Goal: Task Accomplishment & Management: Complete application form

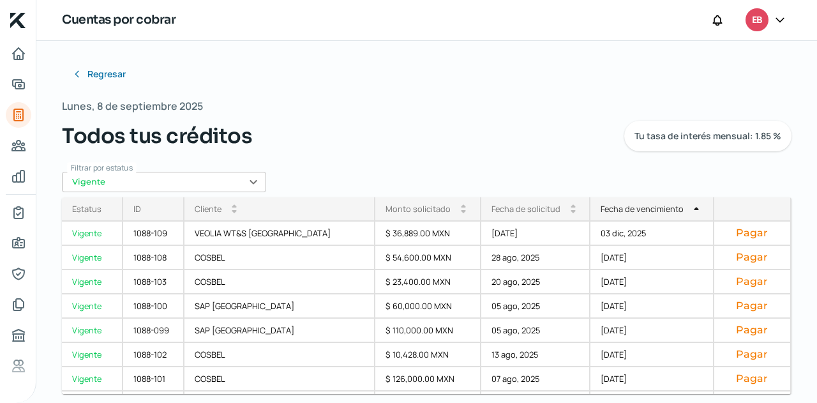
scroll to position [239, 0]
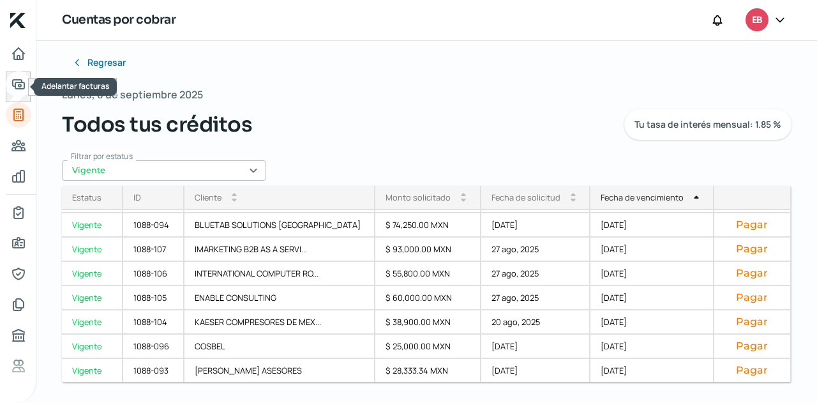
click at [19, 79] on icon "Adelantar facturas" at bounding box center [18, 84] width 15 height 15
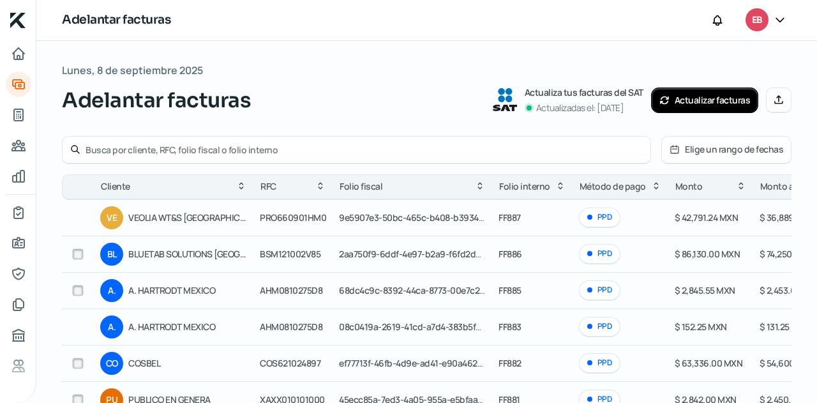
click at [421, 122] on div "Lunes, 8 de septiembre 2025 Adelantar facturas Actualiza tus facturas del SAT A…" at bounding box center [427, 340] width 730 height 559
click at [674, 91] on button "Actualizar facturas" at bounding box center [705, 100] width 108 height 26
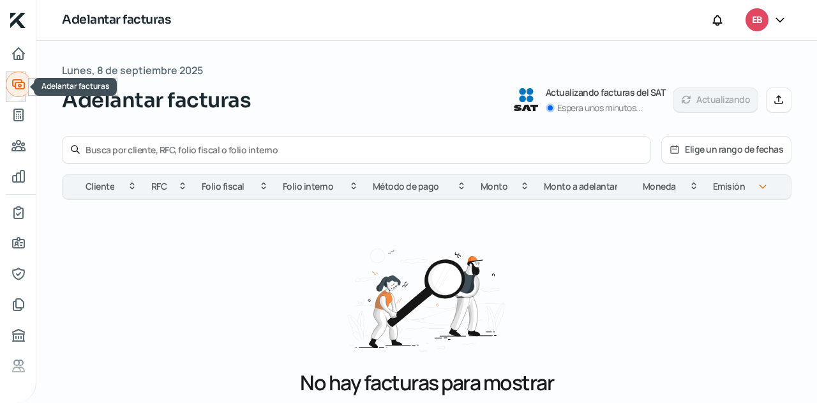
click at [13, 86] on icon "Adelantar facturas" at bounding box center [18, 84] width 11 height 9
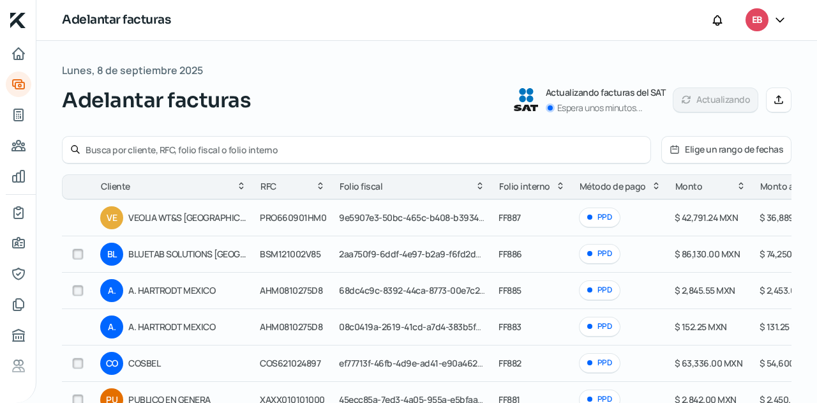
click at [771, 93] on button "Manual" at bounding box center [779, 100] width 26 height 26
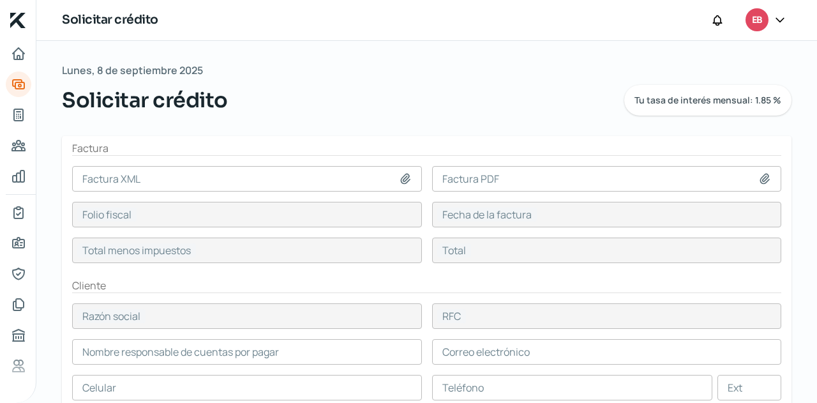
click at [402, 180] on icon at bounding box center [405, 179] width 9 height 10
type input "C:\fakepath\F893- CBRE.xml"
type input "F893- CBRE.xml"
click at [758, 175] on icon at bounding box center [764, 178] width 13 height 13
type input "6D64D09C-5463-4FFC-824B-AFBF233EB8DE"
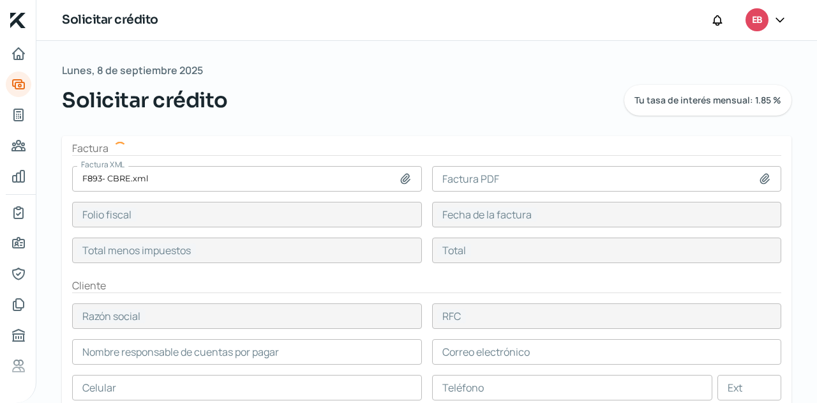
type input "05 sep, 2025"
type input "170000"
type input "197200"
type input "CBRE"
type input "CRE001002UJ2"
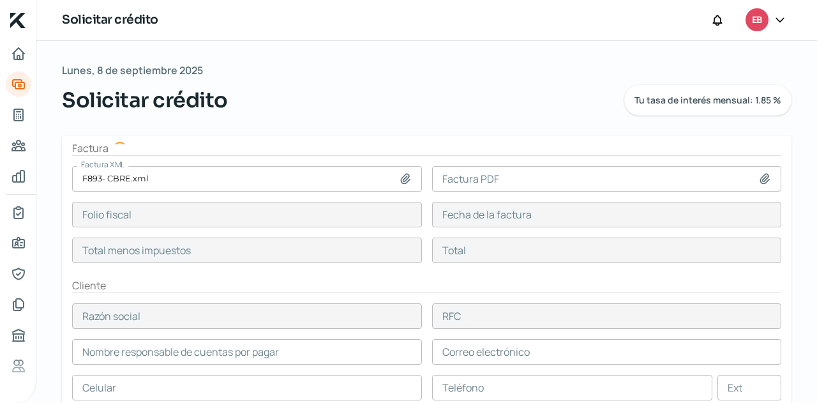
type input "170000"
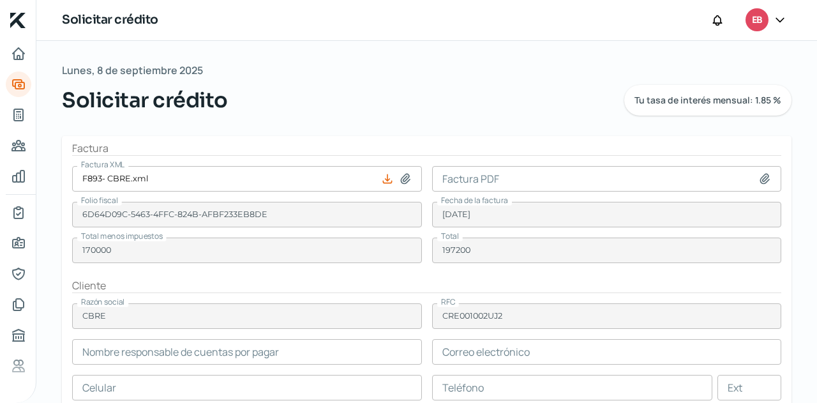
type input "C:\fakepath\F893- CBRE.pdf"
type input "F893- CBRE.pdf"
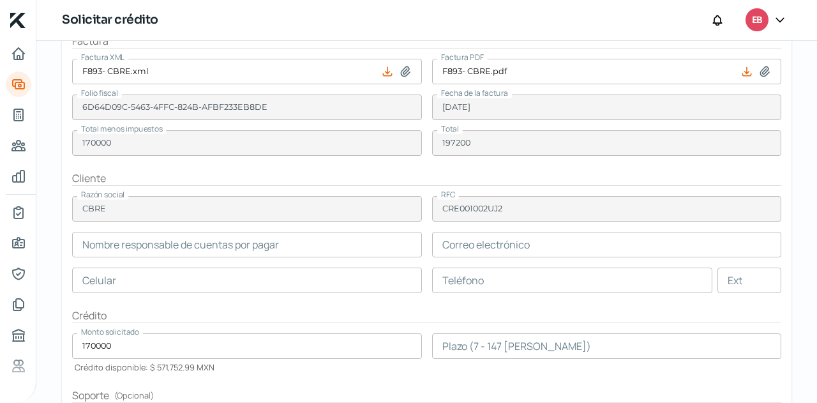
scroll to position [128, 0]
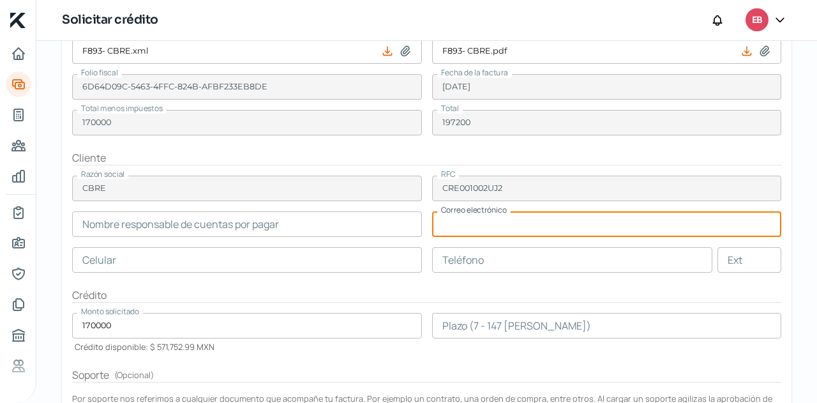
click at [483, 227] on input "text" at bounding box center [607, 224] width 350 height 26
paste input "Ximena.Aymerich@cbre.com"
type input "Ximena.Aymerich@cbre.com"
click at [303, 216] on input "text" at bounding box center [247, 224] width 350 height 26
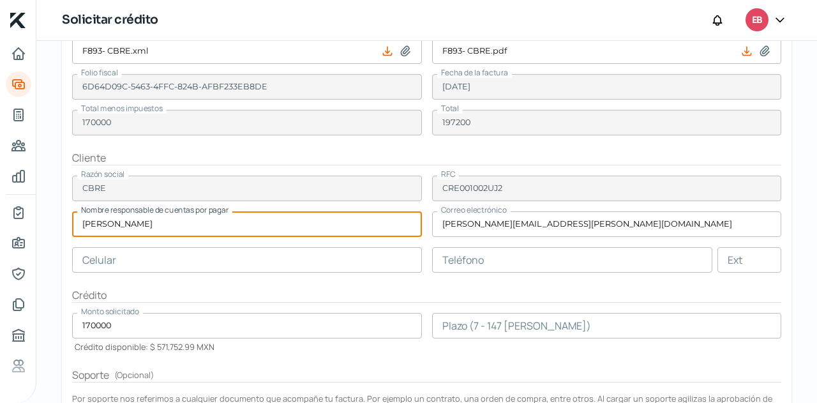
click at [179, 222] on input "Ximena Arymerich" at bounding box center [247, 224] width 350 height 26
type input "Ximena Aymerich"
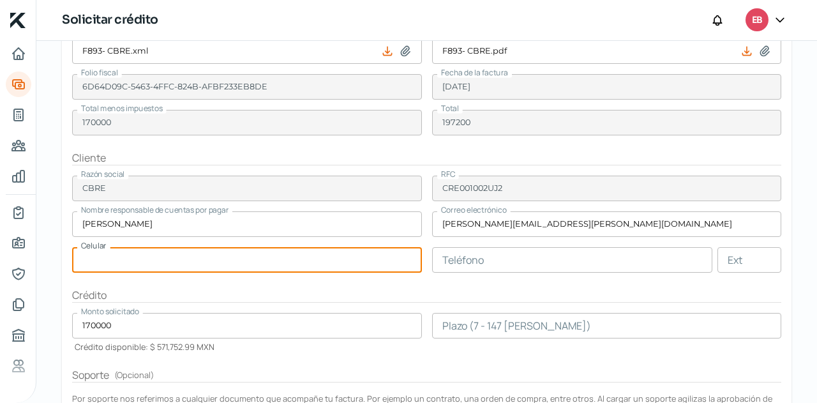
click at [323, 256] on input "text" at bounding box center [247, 260] width 350 height 26
click at [419, 276] on form "Factura Factura XML F893- CBRE.xml Factura PDF F893- CBRE.pdf Folio fiscal 6D64…" at bounding box center [427, 277] width 730 height 538
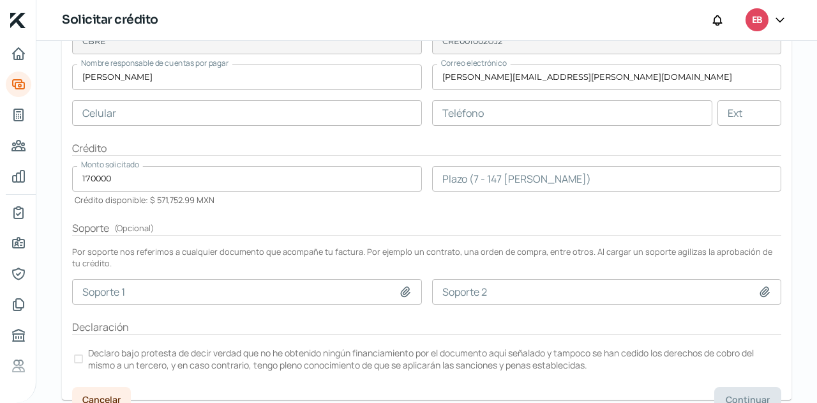
scroll to position [255, 0]
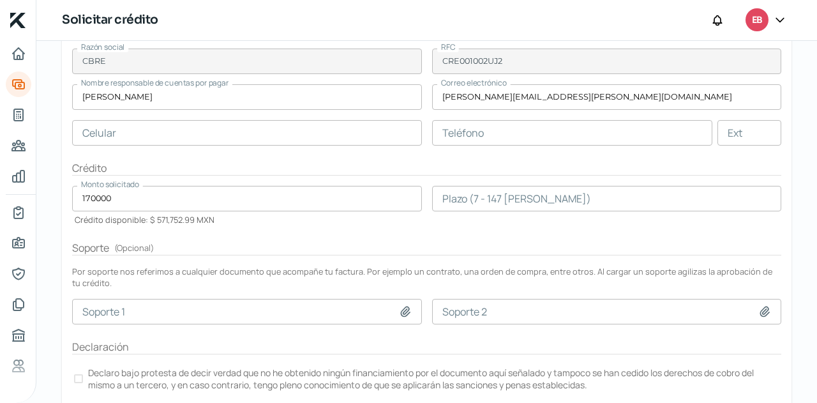
click at [462, 186] on input "number" at bounding box center [607, 199] width 350 height 26
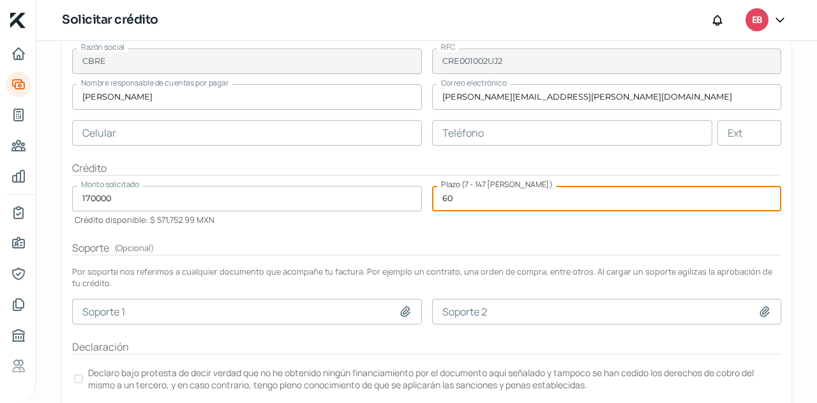
click at [444, 229] on form "Factura Factura XML F893- CBRE.xml Factura PDF F893- CBRE.pdf Folio fiscal 6D64…" at bounding box center [427, 150] width 730 height 538
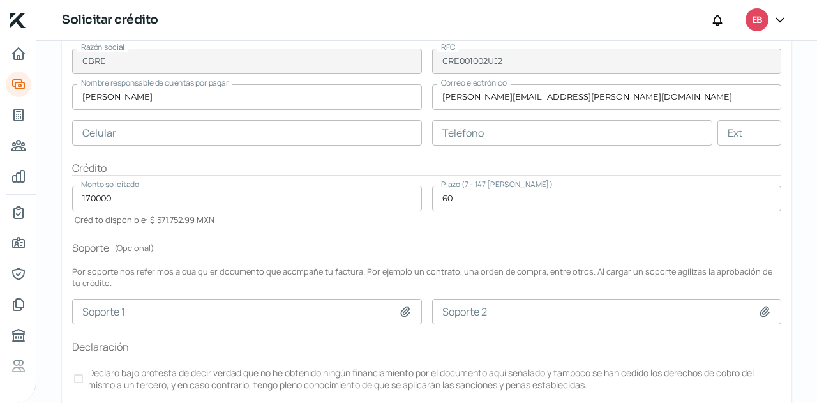
scroll to position [318, 0]
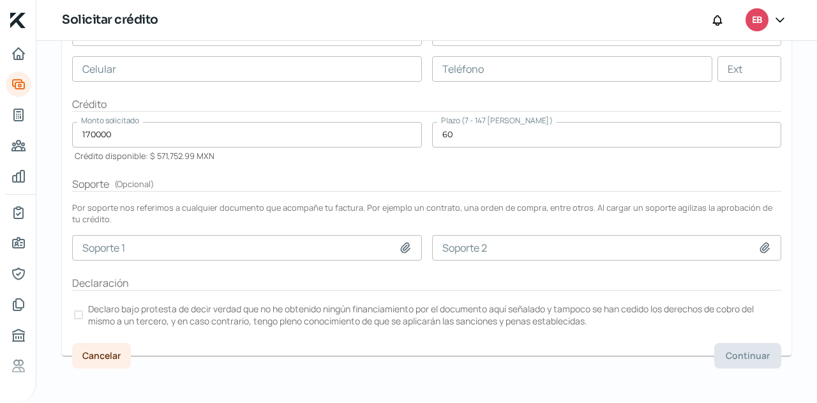
click at [83, 313] on label "Declaro bajo protesta de decir verdad que no he obtenido ningún financiamiento …" at bounding box center [426, 315] width 709 height 28
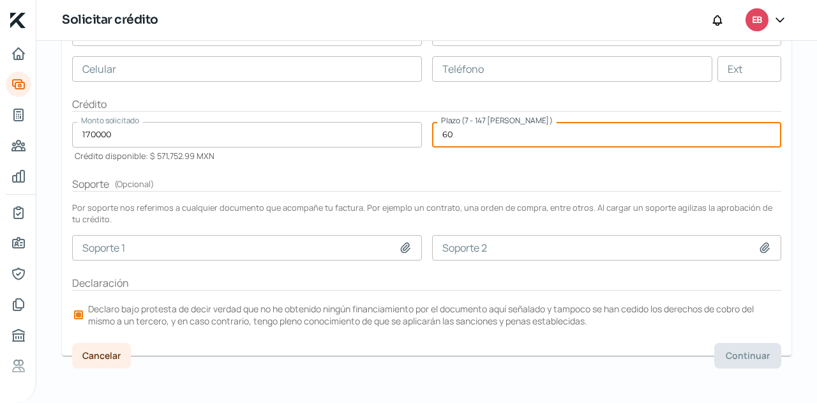
drag, startPoint x: 454, startPoint y: 134, endPoint x: 423, endPoint y: 135, distance: 31.9
click at [423, 135] on form "Factura Factura XML F893- CBRE.xml Factura PDF F893- CBRE.pdf Folio fiscal 6D64…" at bounding box center [427, 86] width 730 height 538
type input "30"
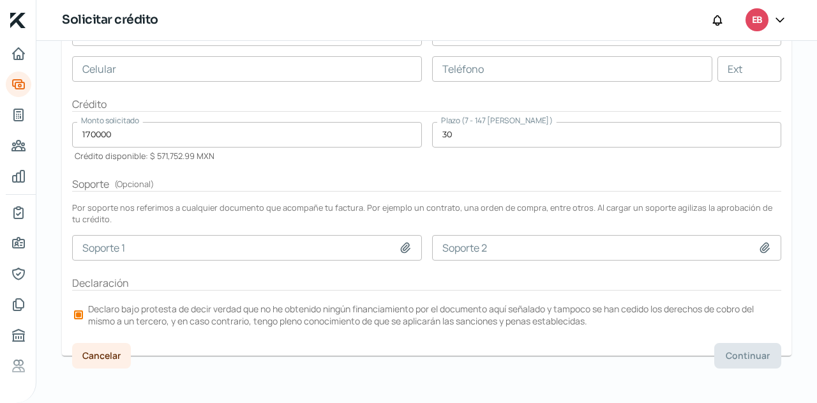
click at [451, 165] on form "Factura Factura XML F893- CBRE.xml Factura PDF F893- CBRE.pdf Folio fiscal 6D64…" at bounding box center [427, 86] width 730 height 538
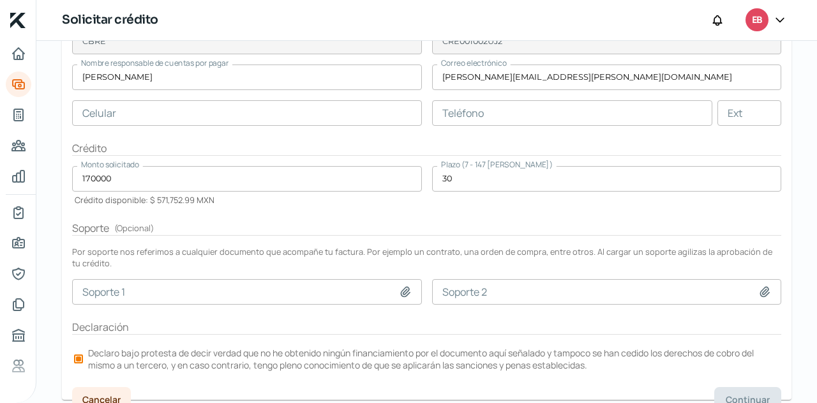
scroll to position [255, 0]
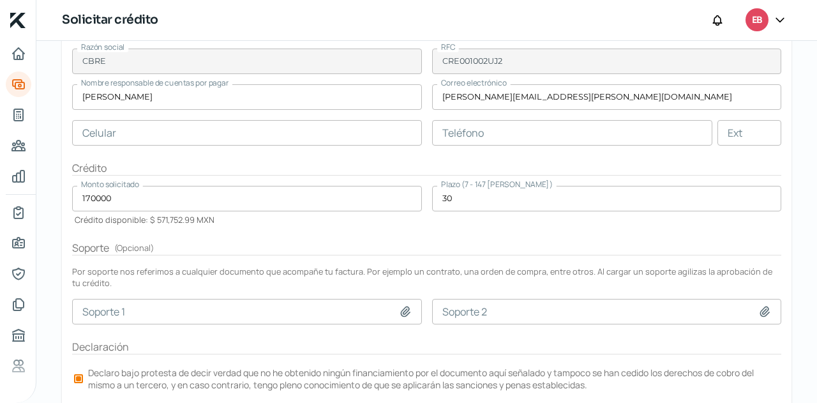
click at [147, 141] on input "text" at bounding box center [247, 133] width 350 height 26
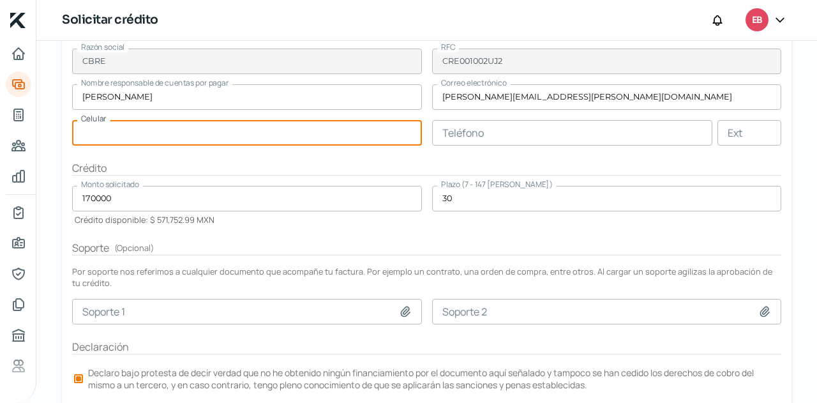
paste input "34 - 6189 - 6392"
type input "34 - 6189 - 6392"
click at [250, 158] on form "Factura Factura XML F893- CBRE.xml Factura PDF F893- CBRE.pdf Folio fiscal 6D64…" at bounding box center [427, 150] width 730 height 538
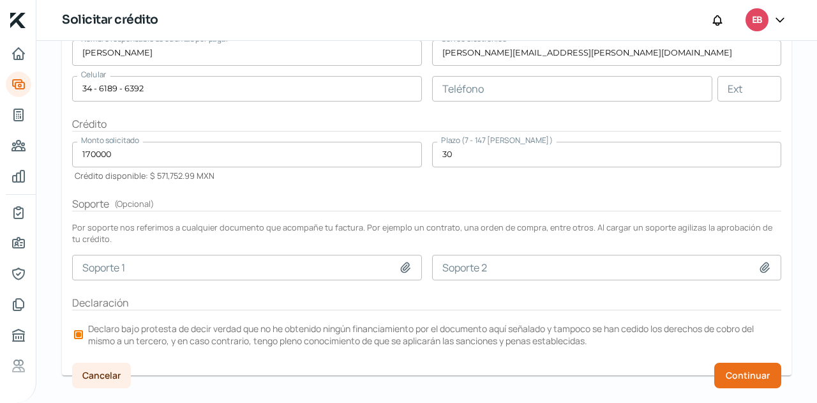
scroll to position [318, 0]
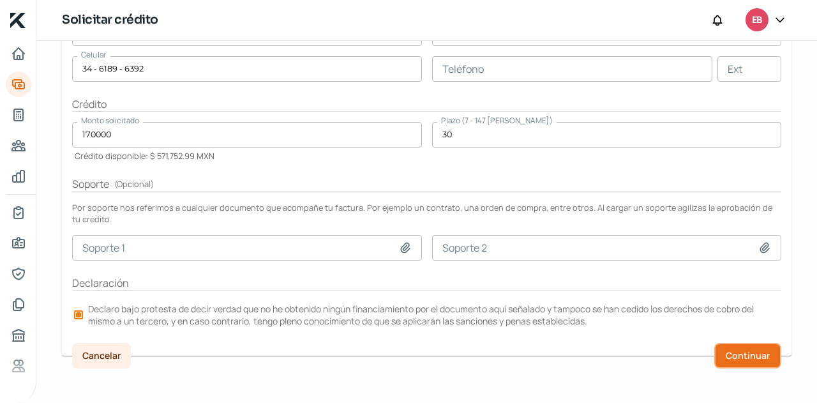
click at [736, 352] on span "Continuar" at bounding box center [748, 355] width 44 height 9
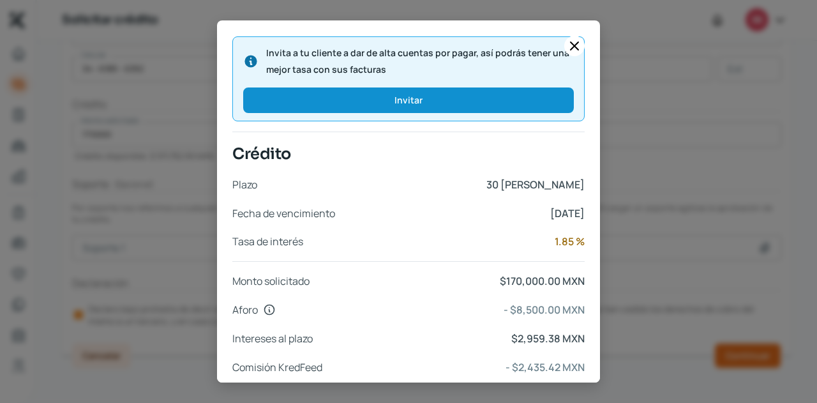
scroll to position [544, 0]
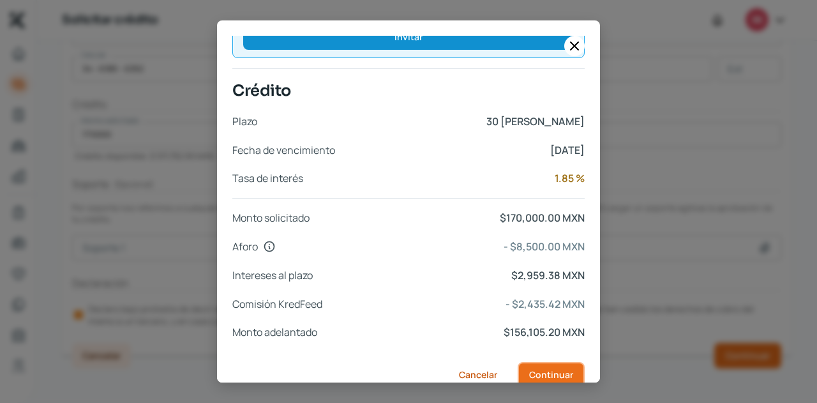
click at [546, 370] on span "Continuar" at bounding box center [551, 374] width 44 height 9
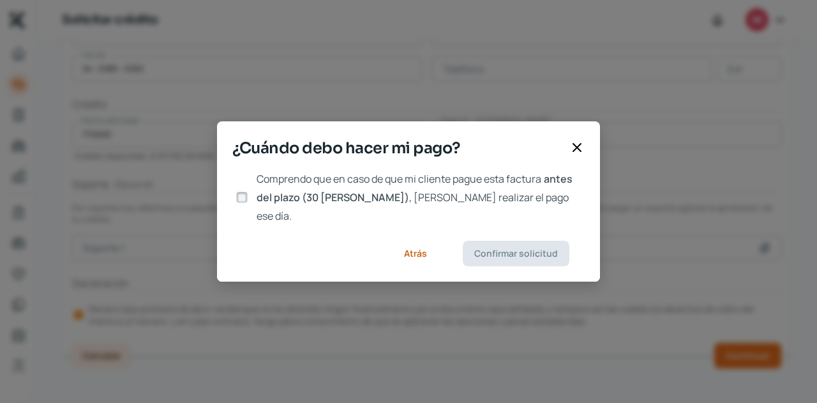
click at [239, 200] on input "Comprendo que en caso de que mi cliente pague esta factura antes del plazo (30 …" at bounding box center [241, 196] width 11 height 11
checkbox input "true"
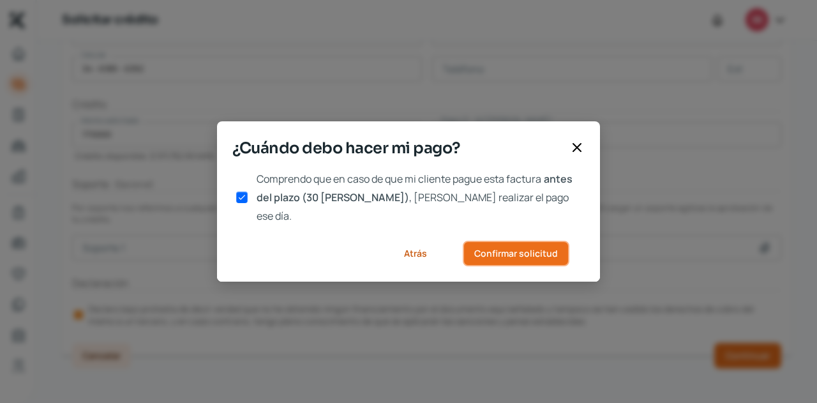
click at [507, 250] on button "Confirmar solicitud" at bounding box center [516, 254] width 107 height 26
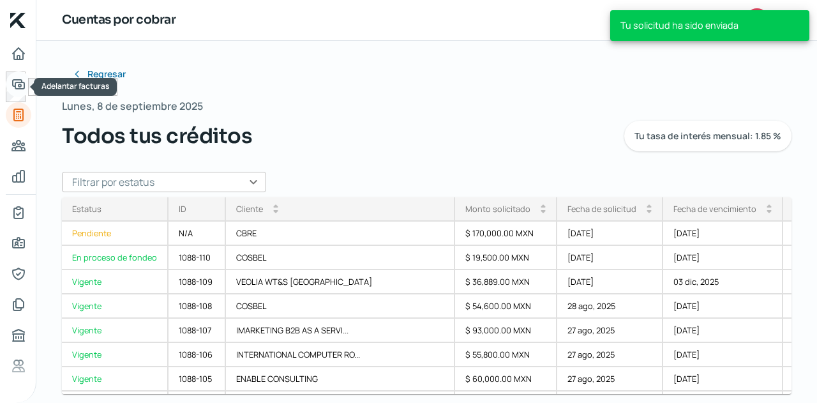
click at [15, 80] on icon "Adelantar facturas" at bounding box center [18, 84] width 11 height 9
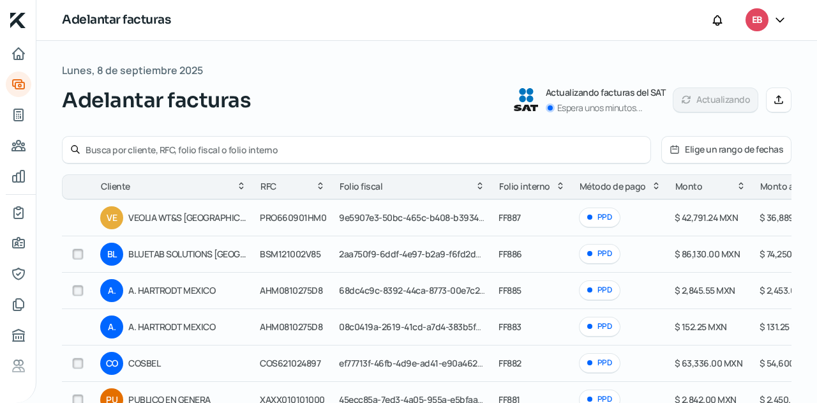
click at [775, 98] on icon at bounding box center [779, 100] width 8 height 8
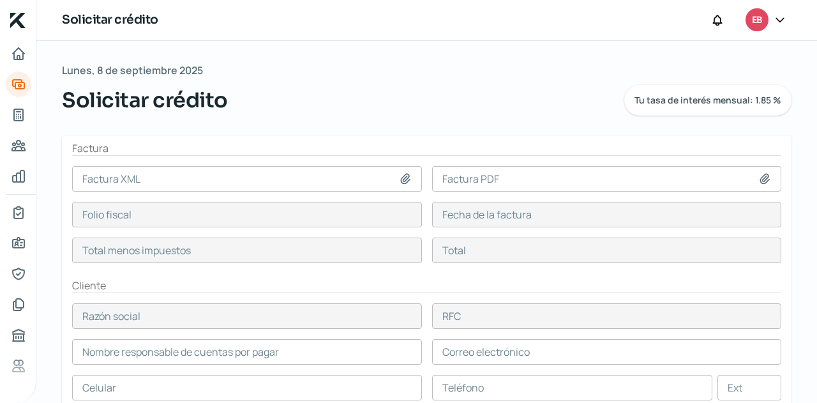
click at [403, 176] on icon at bounding box center [405, 179] width 9 height 10
type input "C:\fakepath\F894- ENABLE CONSULTING.xml"
type input "F894- ENABLE CONSULTING.xml"
click at [758, 174] on icon at bounding box center [764, 178] width 13 height 13
type input "5411A98B-C89C-45BA-8CA4-AE990976A9B4"
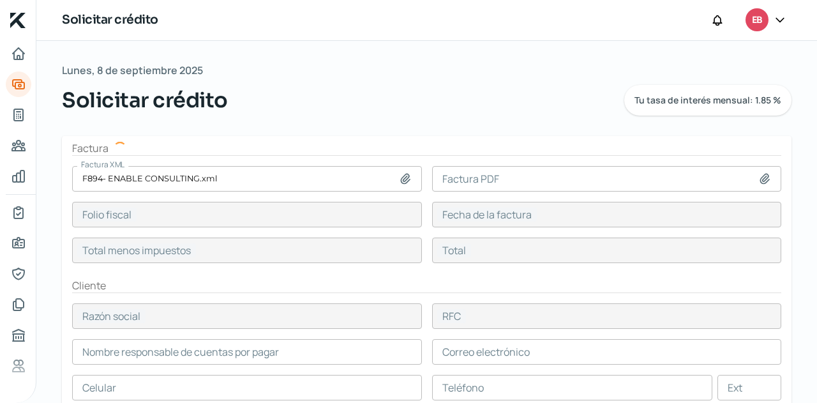
type input "08 sep, 2025"
type input "95500"
type input "110780"
type input "ENABLE CONSULTING"
type input "ECO160831ID8"
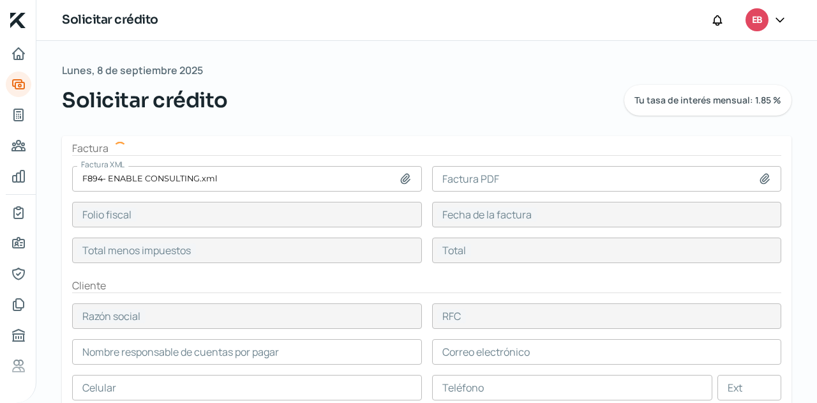
type input "95500"
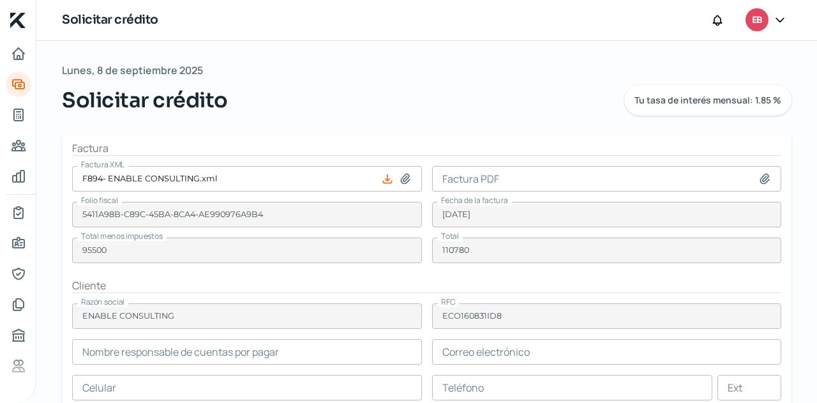
type input "Fabiola Perez"
type input "fabiola.perez@enable-global.com"
type input "55 - 6544 - 2343"
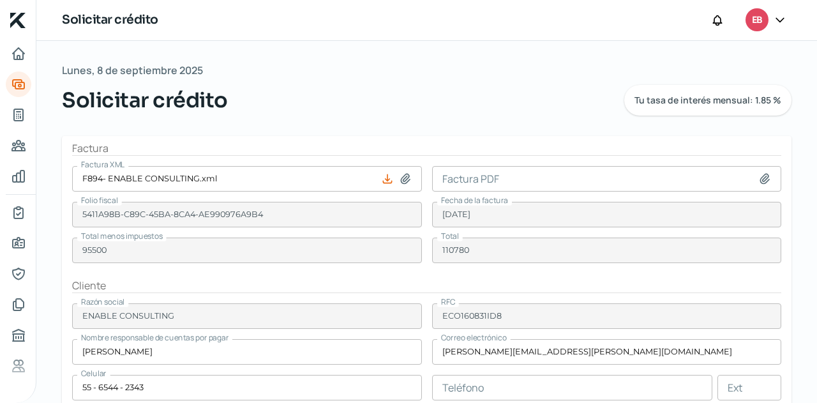
type input "C:\fakepath\F894- ENABLE CONSULTING.pdf"
type input "F894- ENABLE CONSULTING.pdf"
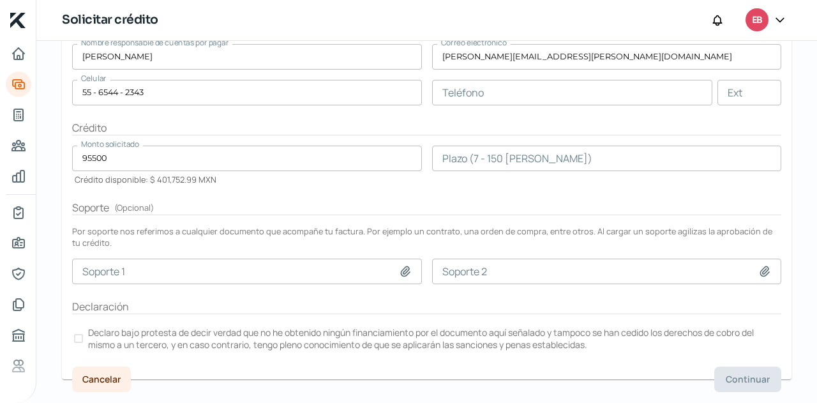
scroll to position [318, 0]
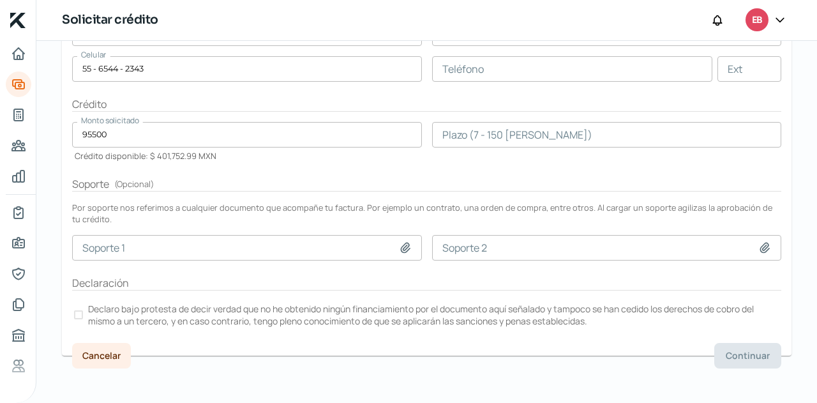
click at [475, 142] on input "number" at bounding box center [607, 135] width 350 height 26
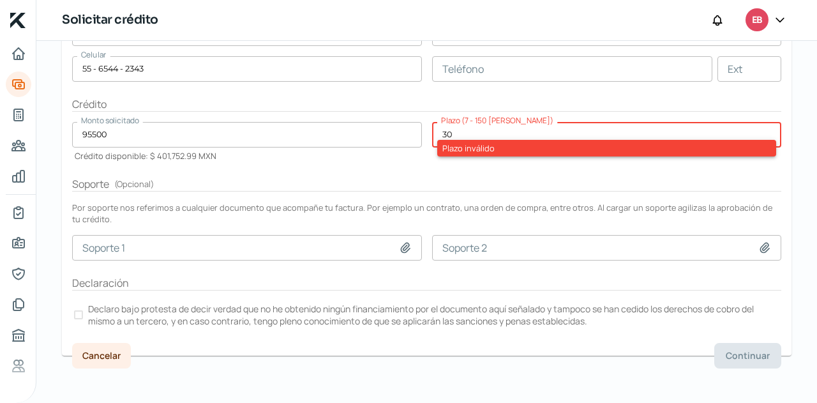
type input "30"
click at [477, 164] on form "Factura Factura XML F894- ENABLE CONSULTING.xml Factura PDF F894- ENABLE CONSUL…" at bounding box center [427, 86] width 730 height 538
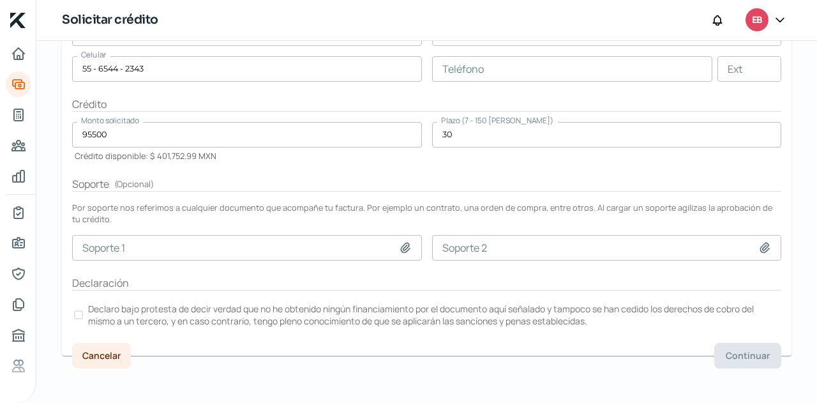
click at [476, 170] on form "Factura Factura XML F894- ENABLE CONSULTING.xml Factura PDF F894- ENABLE CONSUL…" at bounding box center [427, 86] width 730 height 538
click at [84, 310] on label "Declaro bajo protesta de decir verdad que no he obtenido ningún financiamiento …" at bounding box center [426, 315] width 709 height 28
click at [733, 354] on span "Continuar" at bounding box center [748, 355] width 44 height 9
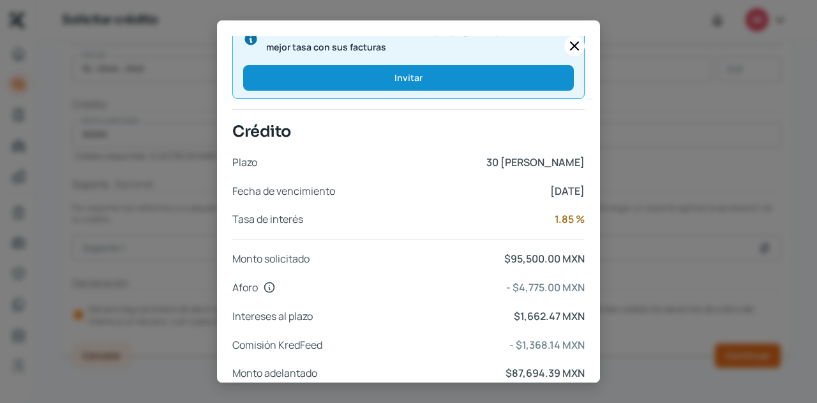
scroll to position [544, 0]
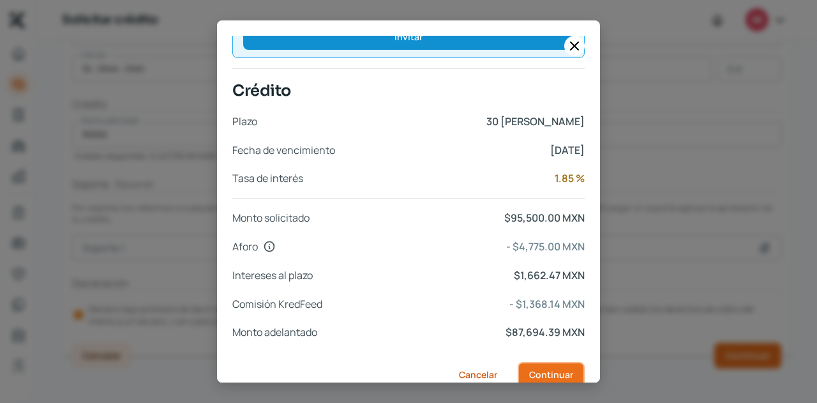
click at [527, 362] on button "Continuar" at bounding box center [551, 375] width 67 height 26
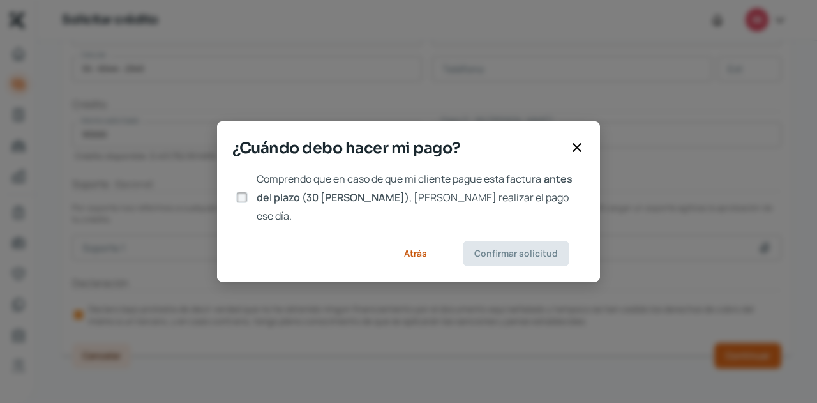
drag, startPoint x: 243, startPoint y: 197, endPoint x: 249, endPoint y: 201, distance: 7.4
click at [243, 197] on input "Comprendo que en caso de que mi cliente pague esta factura antes del plazo (30 …" at bounding box center [241, 196] width 11 height 11
checkbox input "true"
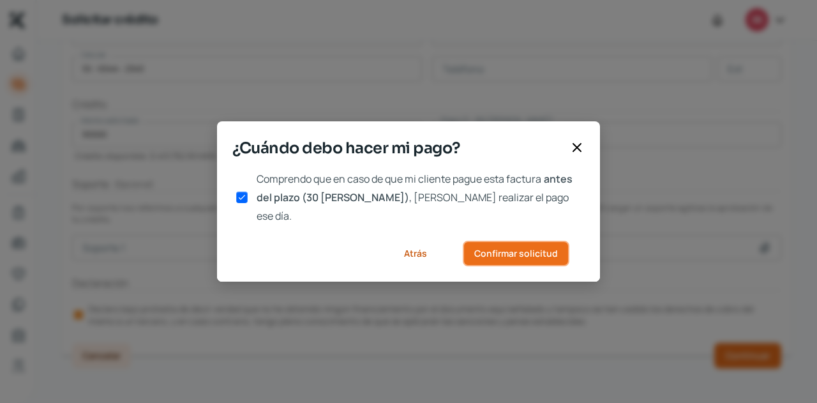
click at [490, 249] on span "Confirmar solicitud" at bounding box center [516, 253] width 84 height 9
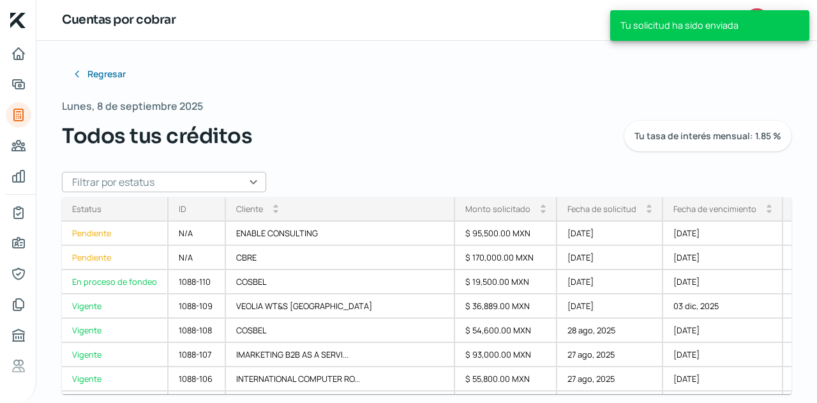
click at [3, 53] on nav at bounding box center [18, 214] width 36 height 347
click at [14, 53] on icon "Inicio" at bounding box center [18, 53] width 15 height 15
